Goal: Find specific page/section: Find specific page/section

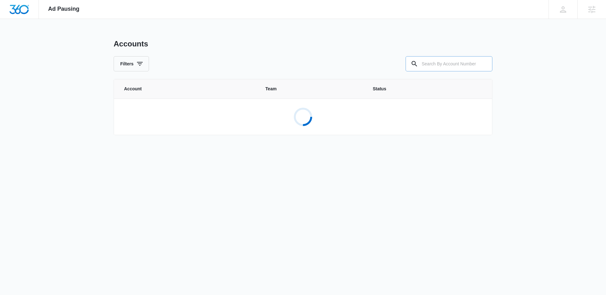
click at [445, 65] on input "text" at bounding box center [448, 63] width 87 height 15
paste input "M336054"
type input "M336054"
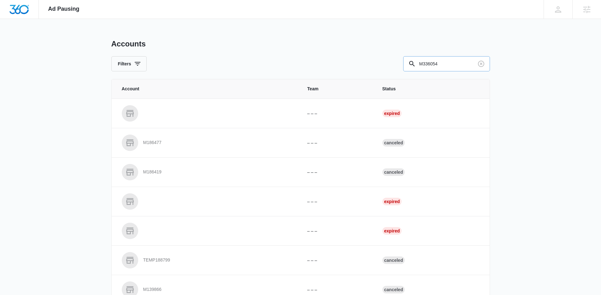
click at [454, 65] on input "M336054" at bounding box center [446, 63] width 87 height 15
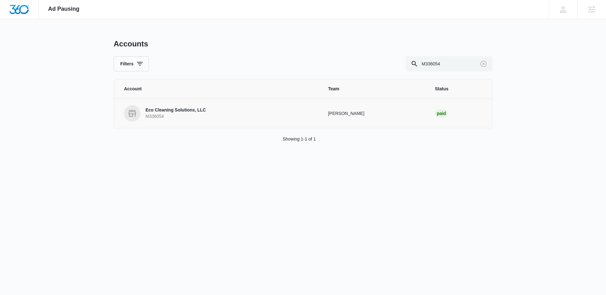
click at [206, 118] on link "Eco Cleaning Solutions, LLC M336054" at bounding box center [218, 113] width 189 height 16
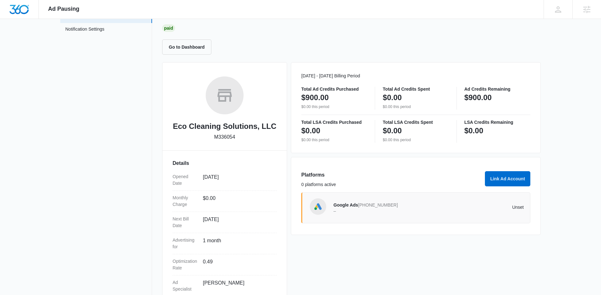
scroll to position [48, 0]
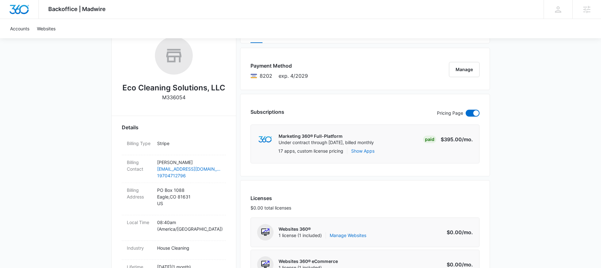
scroll to position [98, 0]
